Goal: Use online tool/utility: Use online tool/utility

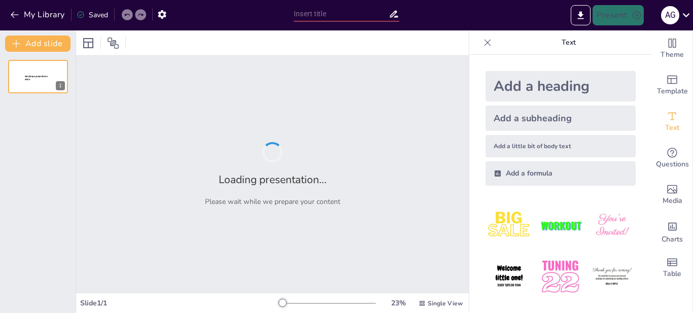
type input "Superando Obstáculos: La Experiencia de [PERSON_NAME] en la Competencia Deporti…"
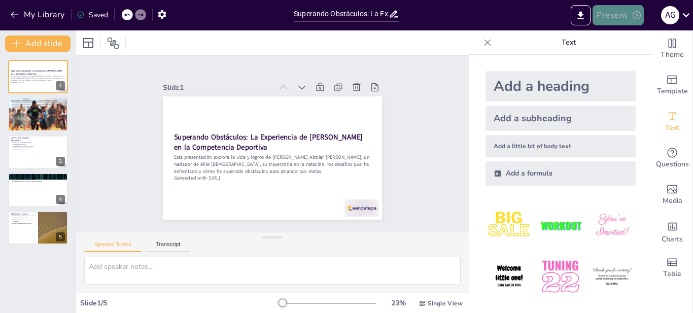
click at [624, 19] on button "Present" at bounding box center [618, 15] width 51 height 20
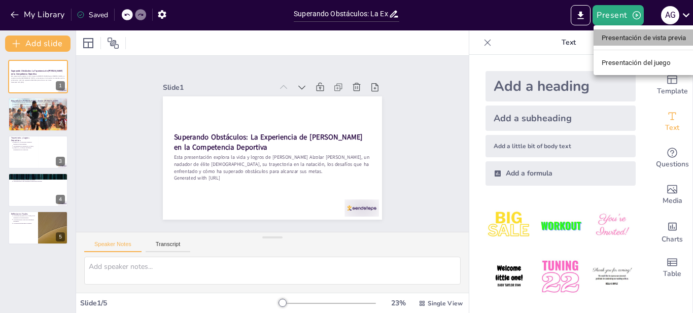
click at [623, 37] on font "Presentación de vista previa" at bounding box center [644, 38] width 85 height 8
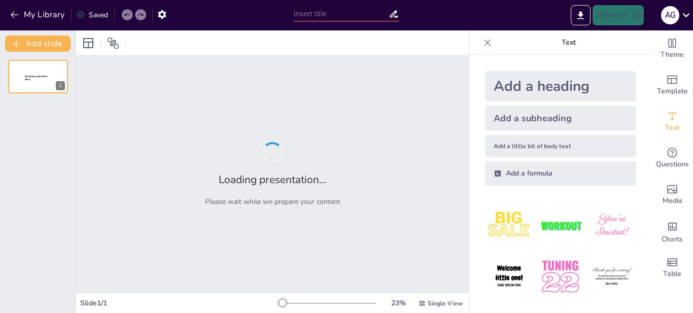
type input "Superando Obstáculos: La Experiencia de [PERSON_NAME] en la Competencia Deporti…"
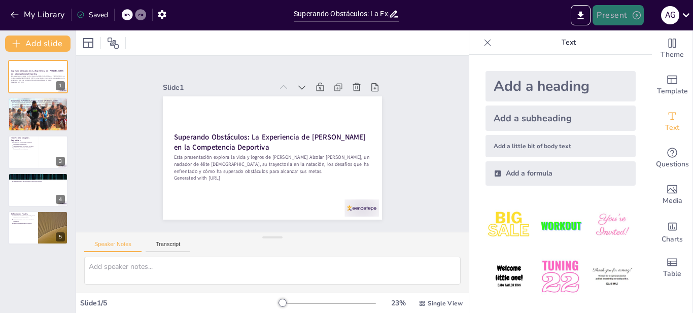
click at [612, 18] on button "Present" at bounding box center [618, 15] width 51 height 20
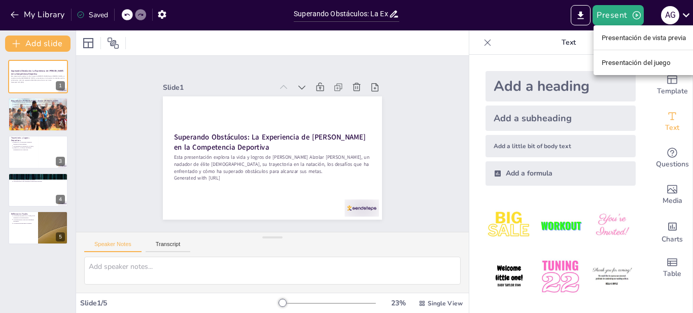
click at [608, 70] on li "Presentación del juego" at bounding box center [644, 62] width 101 height 16
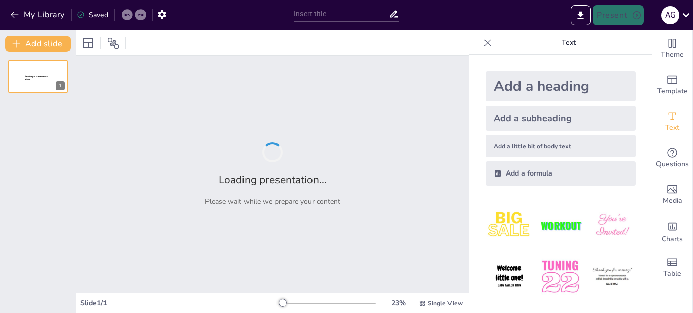
type input "Superando Obstáculos: La Experiencia de [PERSON_NAME] en la Competencia Deporti…"
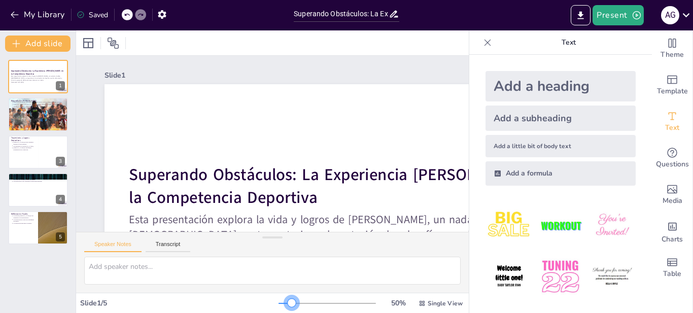
click at [288, 300] on div at bounding box center [292, 303] width 8 height 8
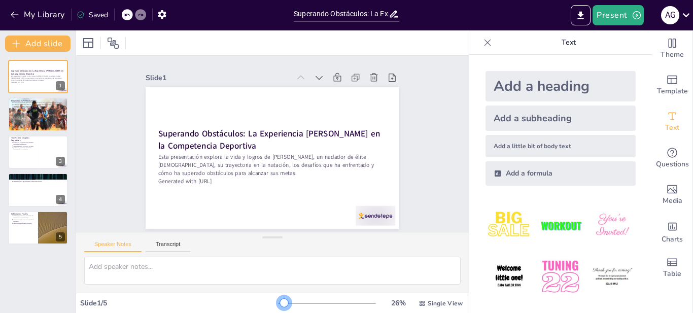
click at [280, 301] on div at bounding box center [284, 303] width 8 height 8
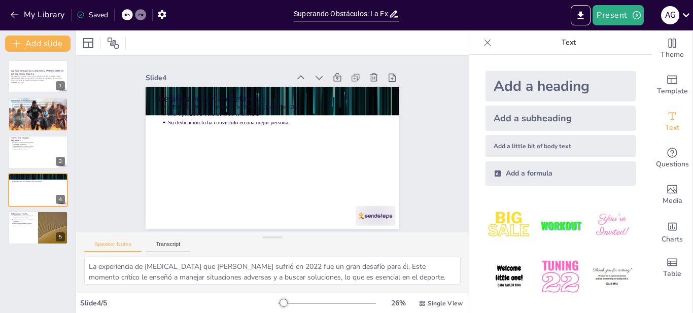
type textarea "La perseverancia es un tema central en la historia de Adrián. Su capacidad para…"
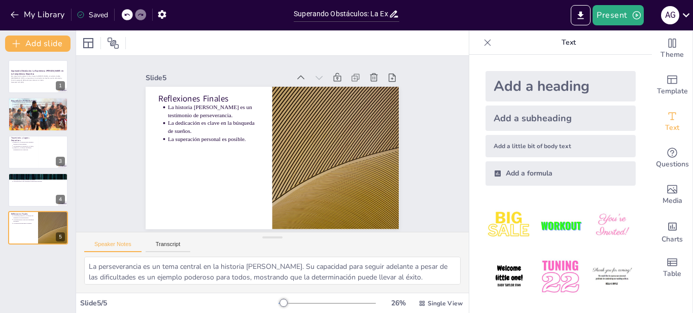
scroll to position [3, 0]
